Goal: Task Accomplishment & Management: Complete application form

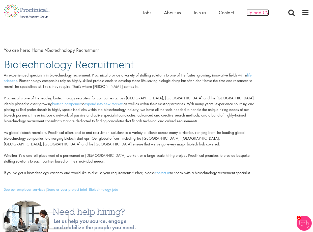
click at [253, 13] on span "Upload CV" at bounding box center [257, 12] width 22 height 7
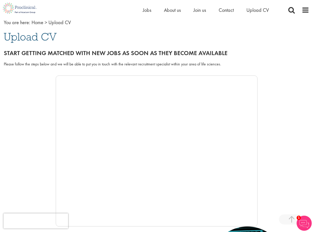
scroll to position [25, 0]
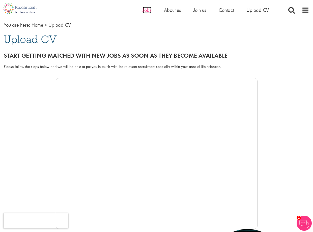
click at [146, 10] on span "Jobs" at bounding box center [147, 10] width 9 height 7
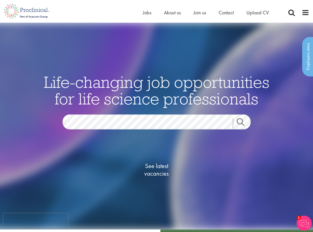
click at [243, 125] on link "Search" at bounding box center [244, 123] width 22 height 10
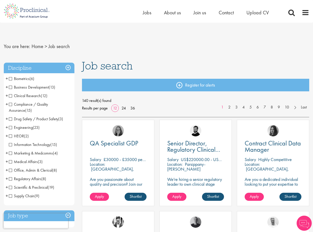
click at [11, 86] on span "Business Development" at bounding box center [29, 87] width 40 height 5
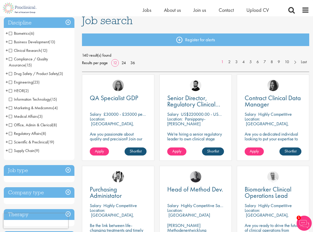
scroll to position [50, 0]
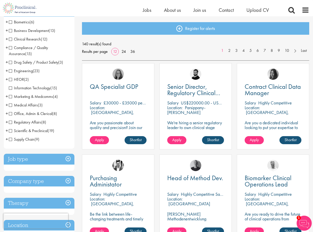
click at [10, 132] on span "Scientific & Preclinical" at bounding box center [28, 130] width 39 height 5
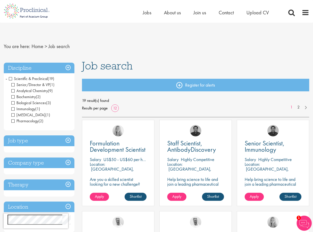
click at [13, 91] on span "Analytical Chemistry" at bounding box center [29, 90] width 37 height 5
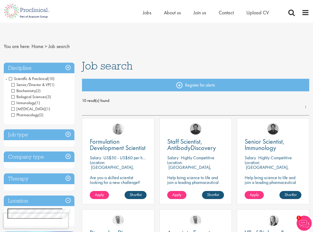
click at [24, 84] on span "Senior/Director & VP" at bounding box center [30, 84] width 38 height 5
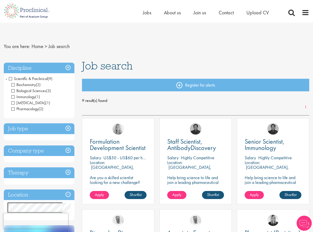
click at [11, 80] on span "Scientific & Preclinical" at bounding box center [28, 78] width 39 height 5
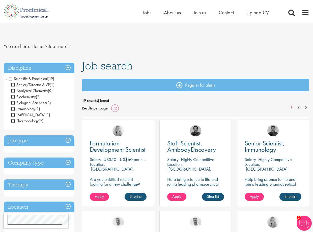
click at [13, 120] on span "Pharmacology" at bounding box center [24, 120] width 27 height 5
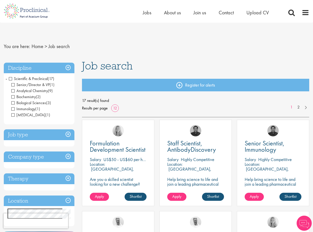
click at [13, 114] on span "[MEDICAL_DATA]" at bounding box center [28, 114] width 34 height 5
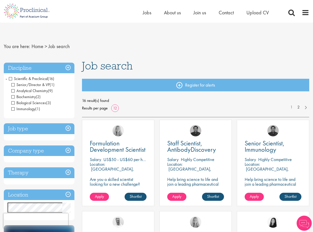
click at [14, 109] on span "Immunology" at bounding box center [23, 108] width 24 height 5
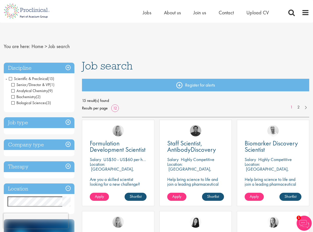
click at [13, 96] on span "Biochemistry" at bounding box center [23, 96] width 24 height 5
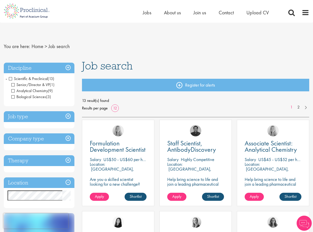
click at [13, 90] on span "Analytical Chemistry" at bounding box center [29, 90] width 37 height 5
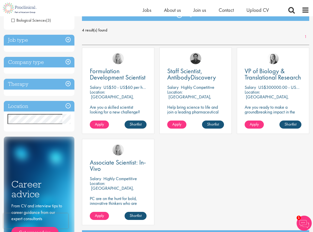
scroll to position [76, 0]
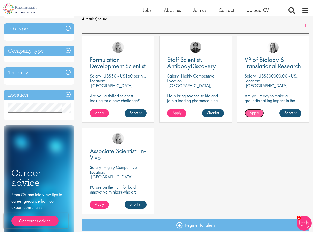
click at [251, 113] on span "Apply" at bounding box center [253, 112] width 9 height 5
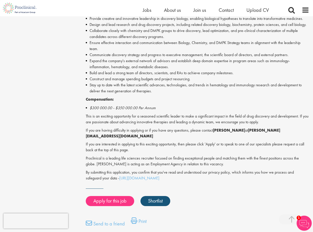
scroll to position [353, 0]
click at [101, 200] on link "Apply for this job" at bounding box center [110, 201] width 48 height 10
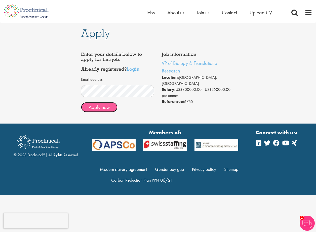
click at [98, 108] on button "Apply now" at bounding box center [99, 107] width 37 height 10
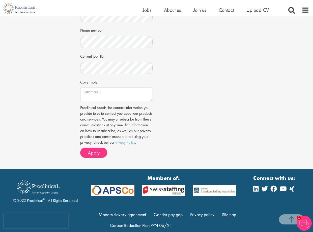
scroll to position [151, 0]
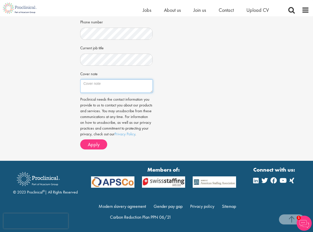
click at [100, 79] on textarea "Cover note" at bounding box center [116, 86] width 73 height 14
click at [216, 87] on div "Job information VP of Biology & Translational Research Location: Newark, USA Sa…" at bounding box center [156, 25] width 160 height 255
click at [112, 81] on textarea "Cover note" at bounding box center [116, 86] width 73 height 14
paste textarea "My name is Moria Shimoni, and I am a PhD-trained biologist with over 15 years o…"
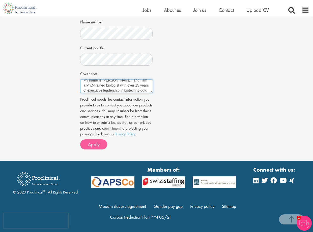
type textarea "My name is Moria Shimoni, and I am a PhD-trained biologist with over 15 years o…"
click at [93, 144] on span "Apply" at bounding box center [94, 144] width 12 height 7
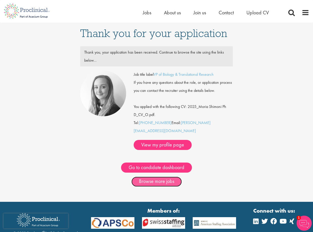
click at [156, 177] on link "Browse more jobs" at bounding box center [156, 182] width 50 height 10
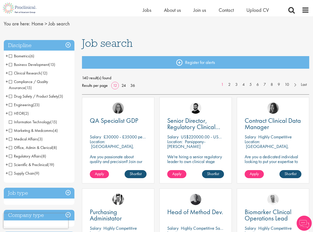
scroll to position [25, 0]
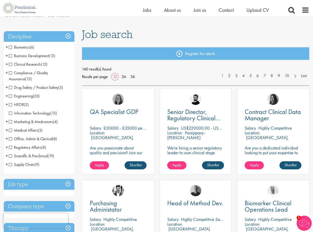
click at [12, 156] on span "Scientific & Preclinical" at bounding box center [28, 155] width 39 height 5
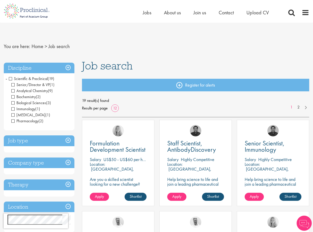
click at [13, 91] on span "Analytical Chemistry" at bounding box center [29, 90] width 37 height 5
click at [12, 96] on span "Biochemistry" at bounding box center [23, 96] width 24 height 5
click at [14, 102] on span "Biological Sciences" at bounding box center [28, 102] width 35 height 5
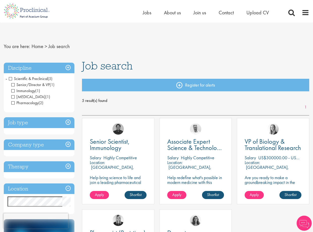
click at [14, 92] on span "Immunology" at bounding box center [23, 90] width 24 height 5
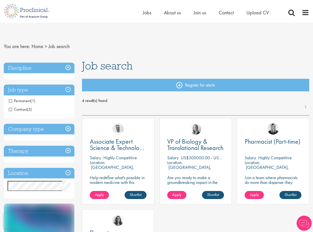
click at [30, 70] on h3 "Discipline" at bounding box center [39, 68] width 71 height 11
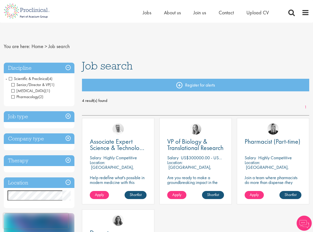
click at [13, 91] on span "Laboratory Technician" at bounding box center [28, 90] width 34 height 5
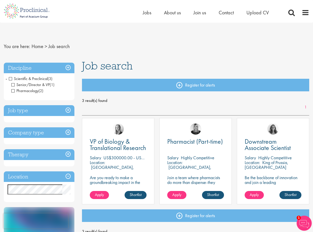
click at [30, 69] on h3 "Discipline" at bounding box center [39, 68] width 71 height 11
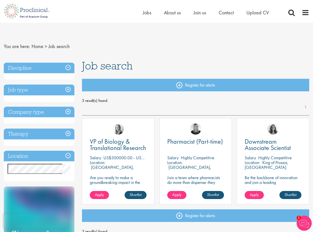
click at [69, 68] on h3 "Discipline" at bounding box center [39, 68] width 71 height 11
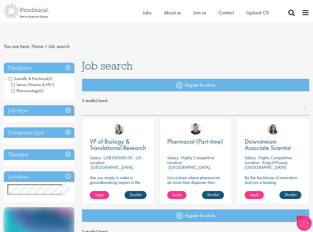
click at [11, 79] on span "Scientific & Preclinical" at bounding box center [28, 78] width 39 height 5
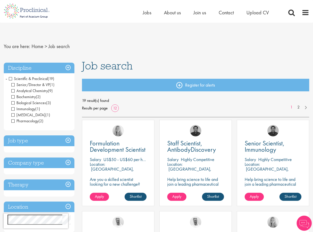
click at [5, 79] on li "Scientific & Preclinical (19) - + Senior/Director & VP (1) Analytical Chemistry…" at bounding box center [39, 100] width 71 height 51
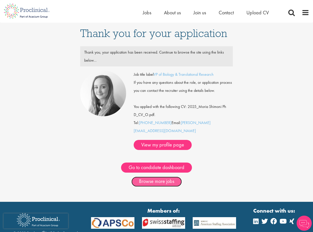
click at [153, 177] on link "Browse more jobs" at bounding box center [156, 182] width 50 height 10
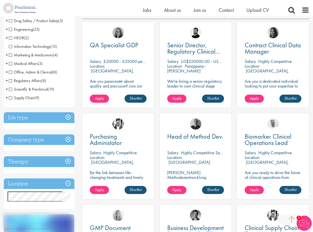
scroll to position [101, 0]
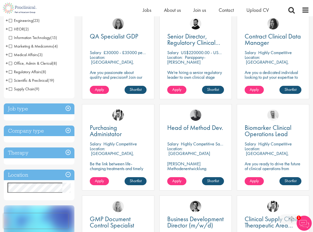
click at [43, 111] on h3 "Job type" at bounding box center [39, 109] width 71 height 11
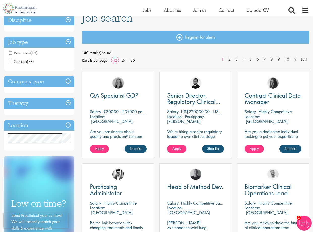
scroll to position [50, 0]
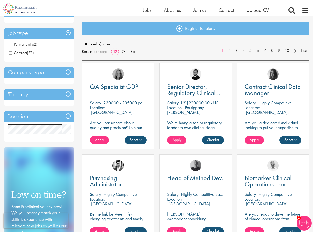
click at [36, 116] on h3 "Location" at bounding box center [39, 116] width 71 height 11
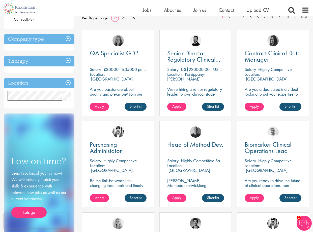
scroll to position [76, 0]
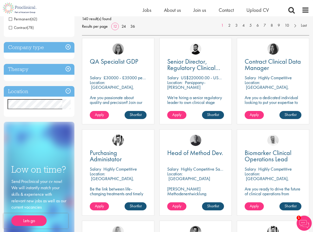
click at [33, 72] on h3 "Therapy" at bounding box center [39, 69] width 71 height 11
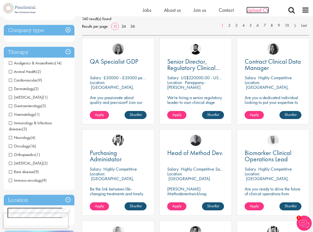
click at [256, 11] on span "Upload CV" at bounding box center [257, 10] width 22 height 7
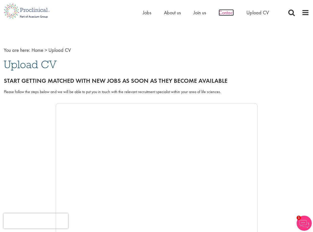
click at [224, 13] on span "Contact" at bounding box center [225, 12] width 15 height 7
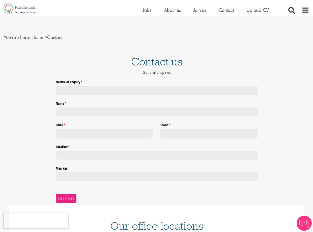
scroll to position [53, 0]
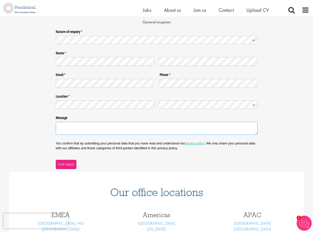
click at [76, 129] on textarea "Message" at bounding box center [157, 128] width 202 height 13
paste textarea "My name is [PERSON_NAME], and I am a PhD-trained biologist with over 15 years o…"
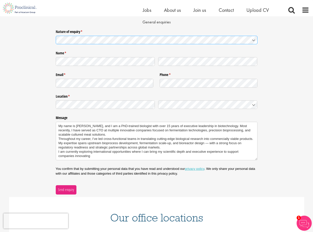
type textarea "My name is [PERSON_NAME], and I am a PhD-trained biologist with over 15 years o…"
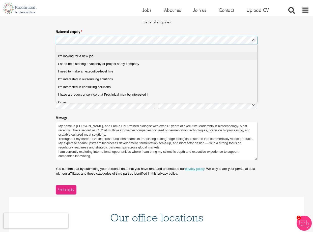
click at [98, 55] on div "I'm looking for a new job" at bounding box center [158, 56] width 201 height 5
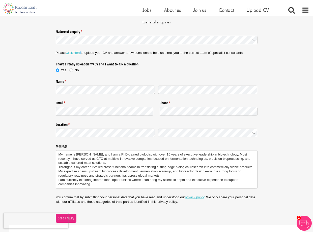
click at [70, 52] on link "Click Here" at bounding box center [72, 53] width 15 height 4
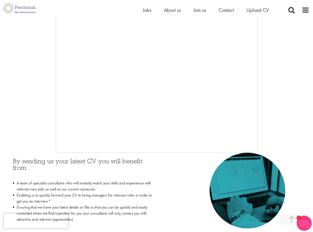
scroll to position [101, 0]
